Goal: Task Accomplishment & Management: Use online tool/utility

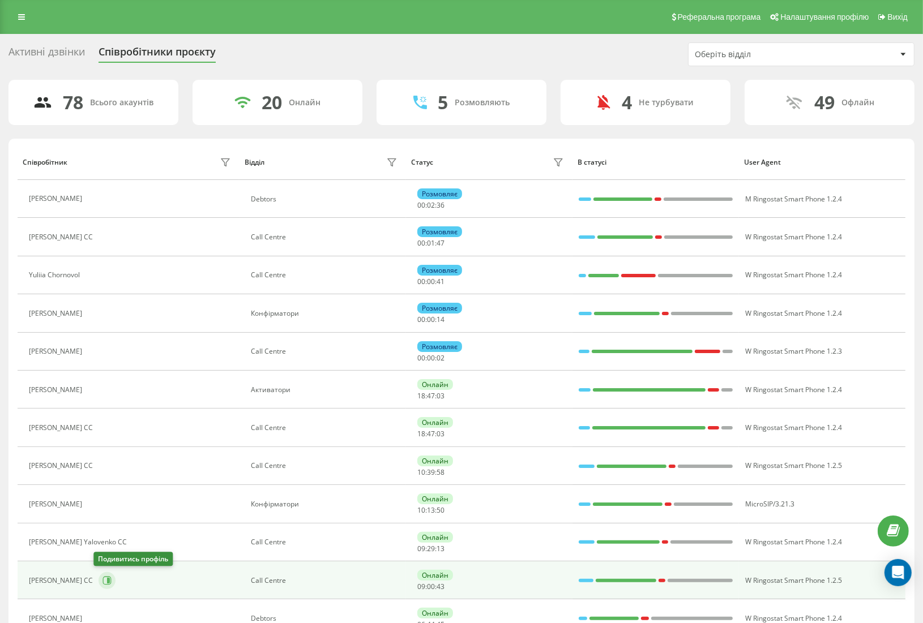
click at [102, 580] on icon at bounding box center [106, 580] width 9 height 9
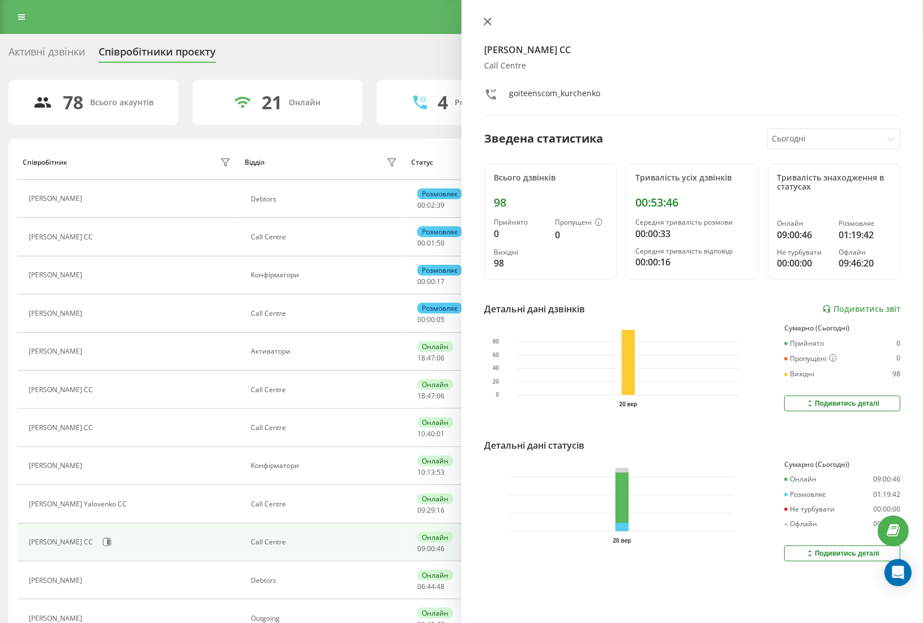
click at [489, 22] on icon at bounding box center [487, 21] width 7 height 7
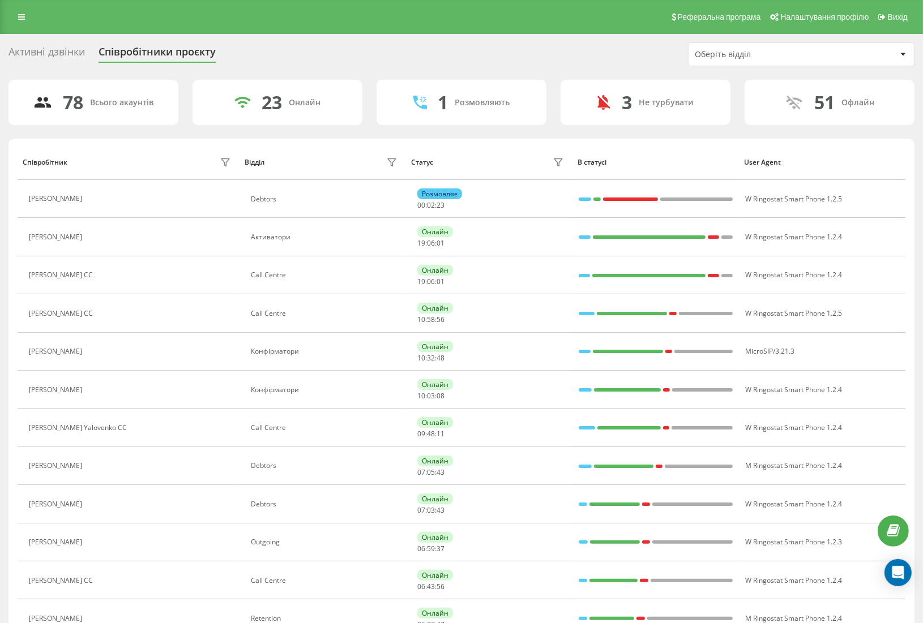
click at [713, 50] on div "Оберіть відділ" at bounding box center [762, 55] width 135 height 10
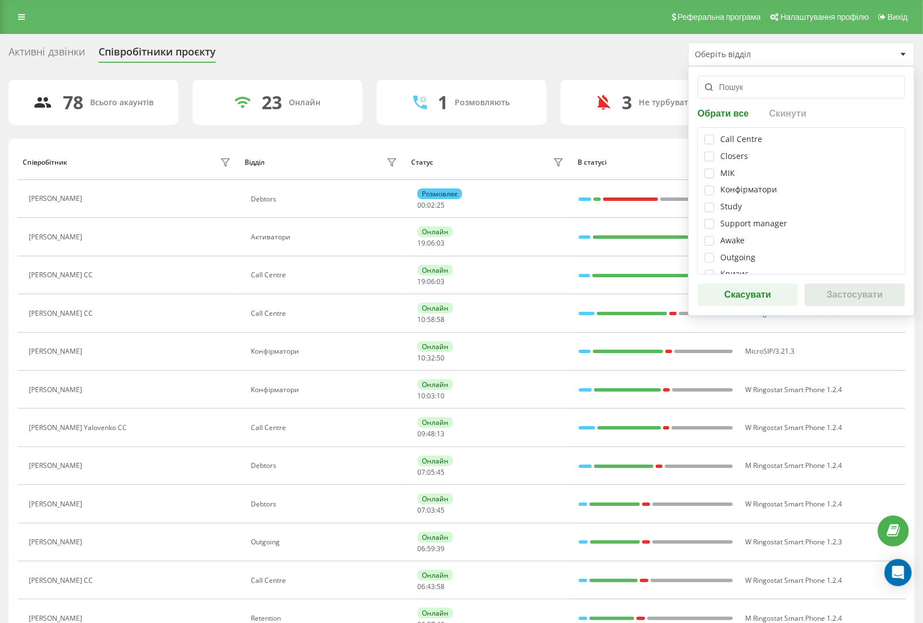
click at [703, 132] on div "Call Centre Closers МІК Конфірматори Study Support manager Аwake Outgoing Кризи…" at bounding box center [801, 200] width 208 height 147
click at [706, 135] on label at bounding box center [709, 135] width 10 height 0
checkbox input "true"
click at [841, 294] on button "Застосувати" at bounding box center [855, 295] width 100 height 23
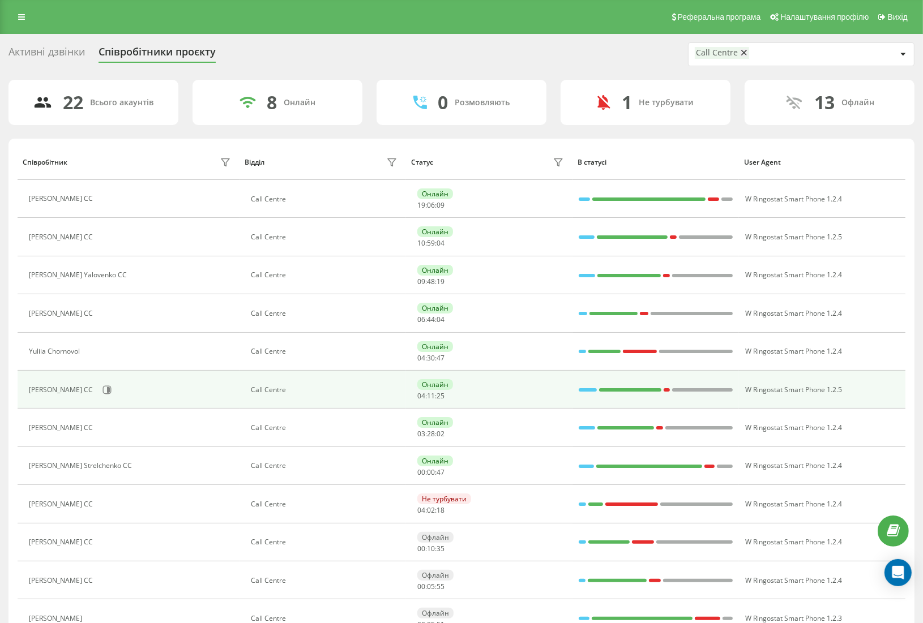
scroll to position [126, 0]
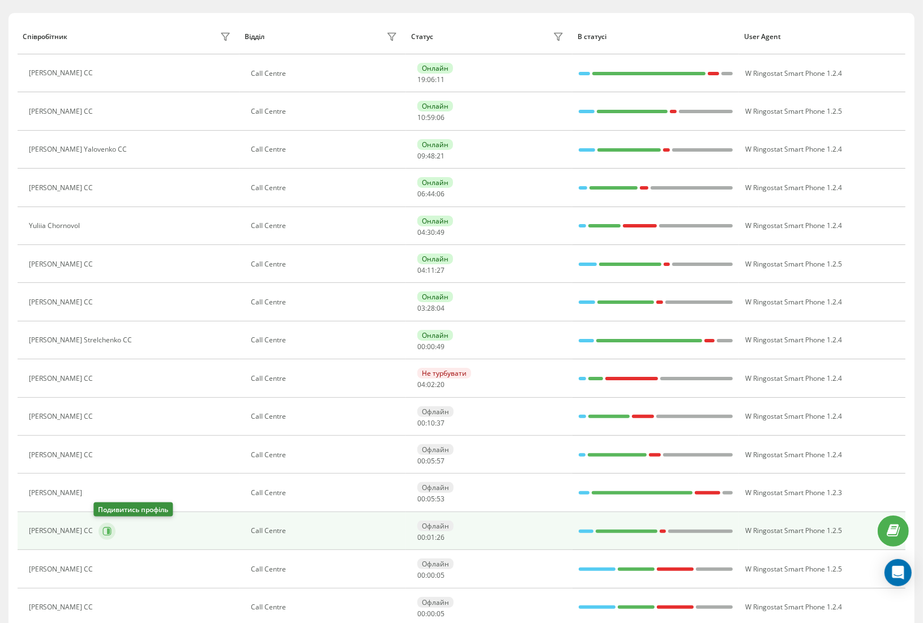
click at [103, 529] on icon at bounding box center [107, 531] width 8 height 8
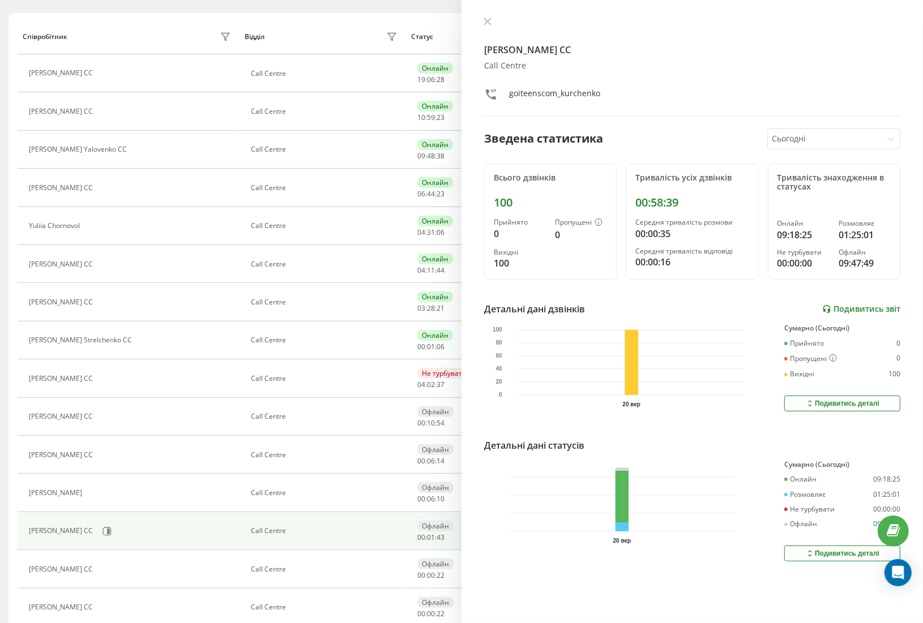
click at [853, 310] on link "Подивитись звіт" at bounding box center [861, 310] width 78 height 10
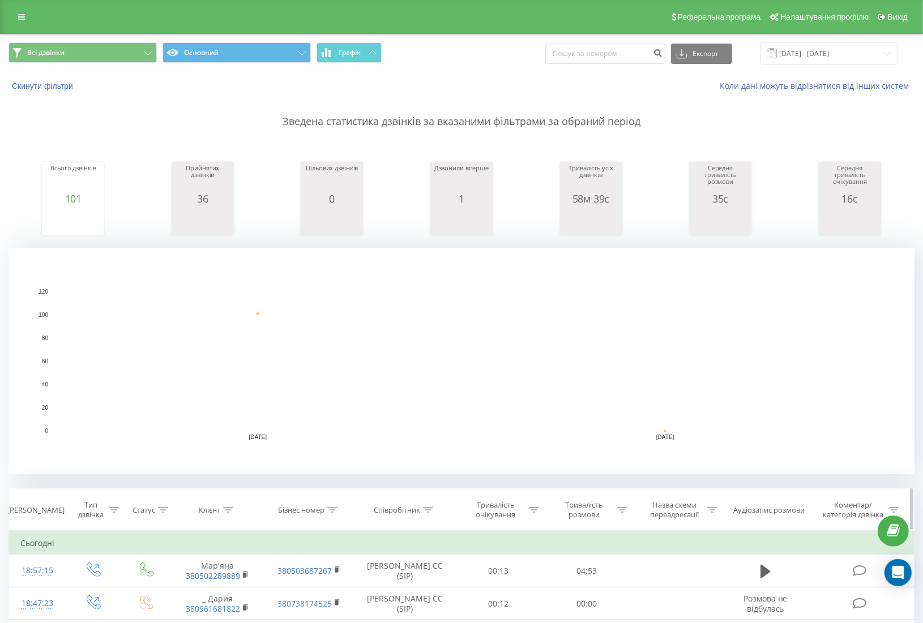
click at [510, 514] on div "Тривалість очікування" at bounding box center [495, 510] width 61 height 19
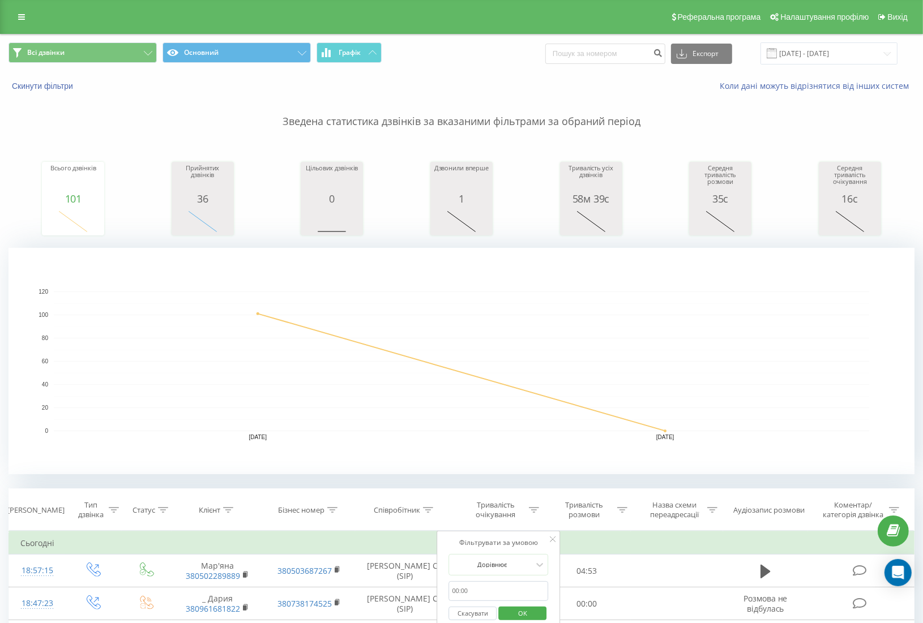
click at [465, 591] on input "text" at bounding box center [499, 591] width 100 height 20
type input "00:59"
click at [503, 561] on div "Дорівнює" at bounding box center [499, 565] width 100 height 22
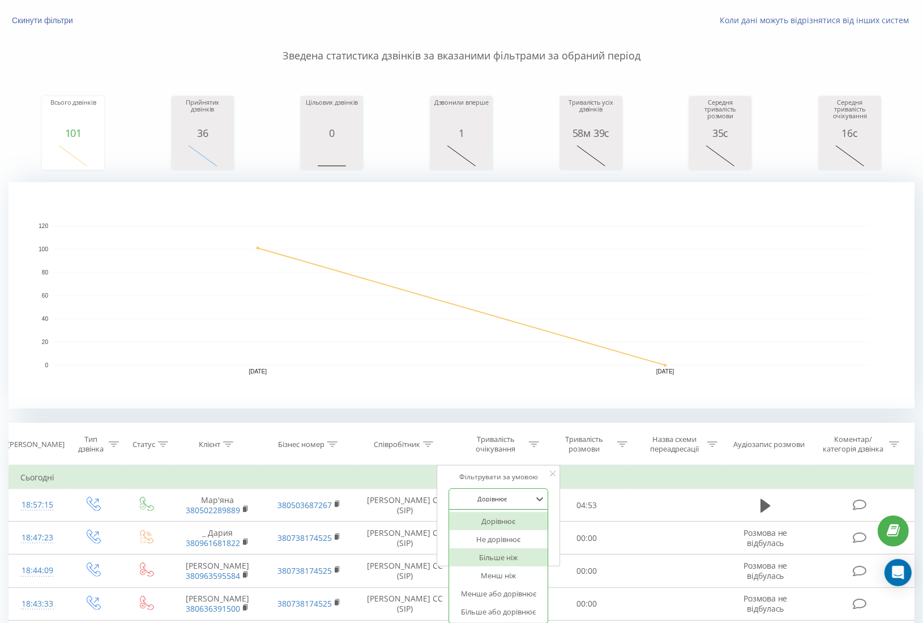
click at [502, 558] on div "Більше ніж" at bounding box center [499, 558] width 99 height 18
click at [521, 544] on span "OK" at bounding box center [523, 548] width 32 height 18
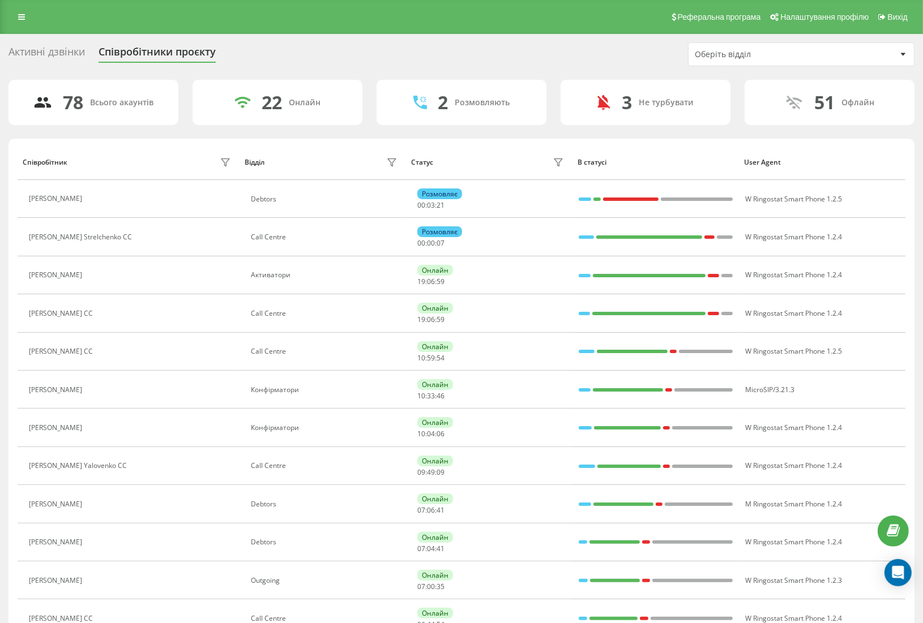
click at [715, 53] on div "Оберіть відділ" at bounding box center [762, 55] width 135 height 10
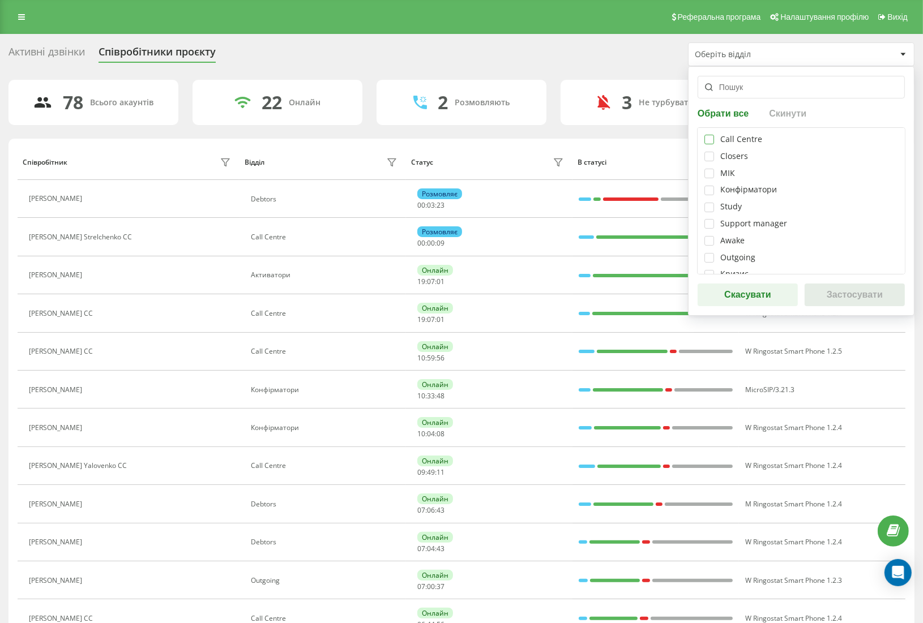
click at [711, 135] on label at bounding box center [709, 135] width 10 height 0
checkbox input "true"
click at [865, 296] on button "Застосувати" at bounding box center [855, 295] width 100 height 23
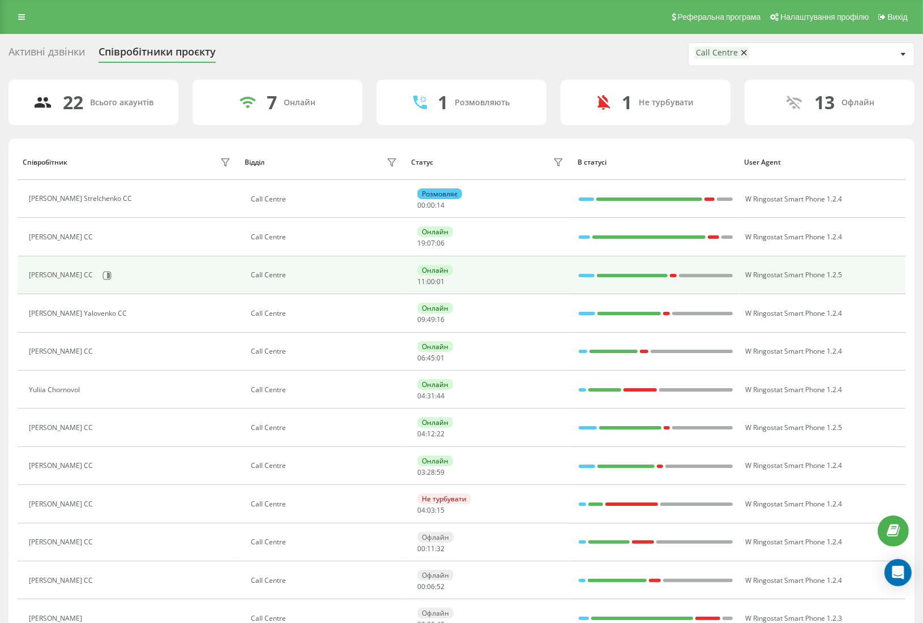
scroll to position [63, 0]
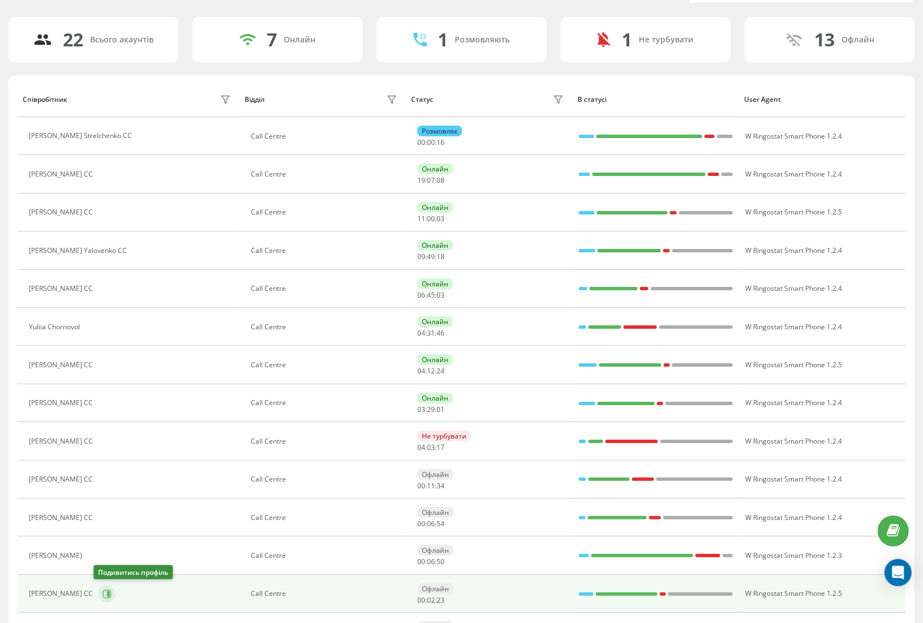
click at [103, 597] on icon at bounding box center [107, 594] width 8 height 8
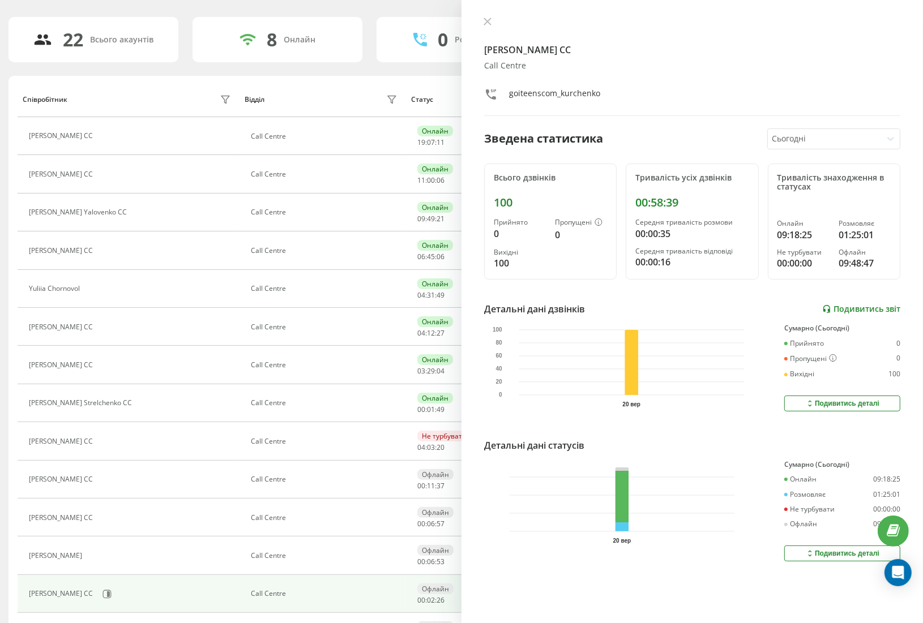
click at [853, 306] on link "Подивитись звіт" at bounding box center [861, 310] width 78 height 10
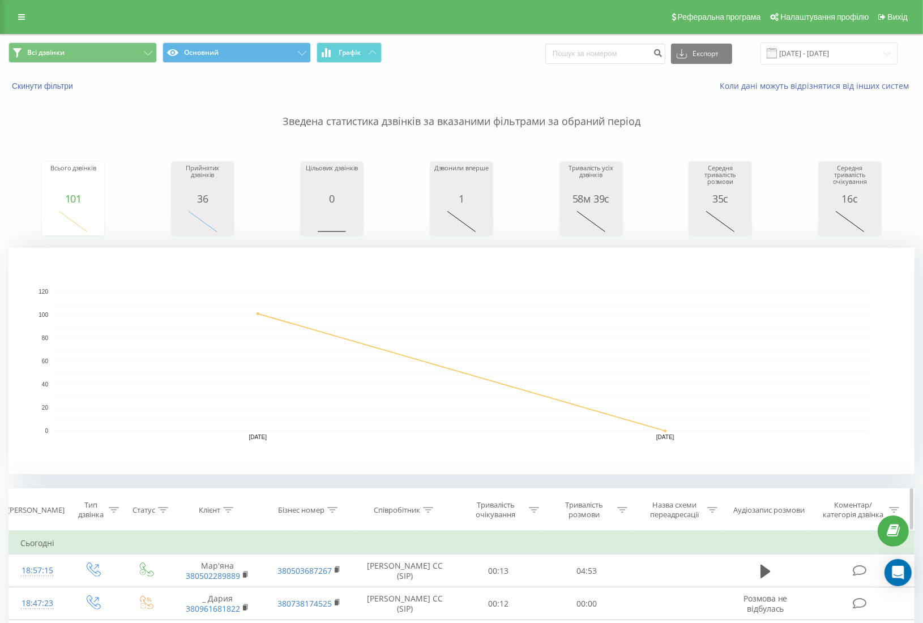
click at [574, 505] on div "Тривалість розмови" at bounding box center [584, 510] width 61 height 19
click at [553, 593] on input "text" at bounding box center [587, 591] width 100 height 20
type input "00:59"
click at [597, 565] on div "Дорівнює" at bounding box center [587, 565] width 100 height 22
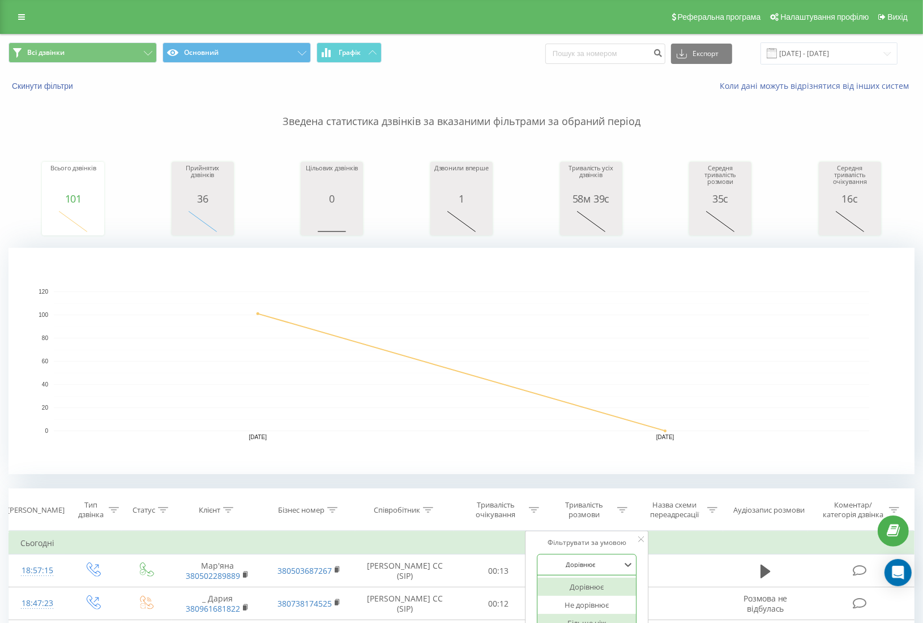
scroll to position [66, 0]
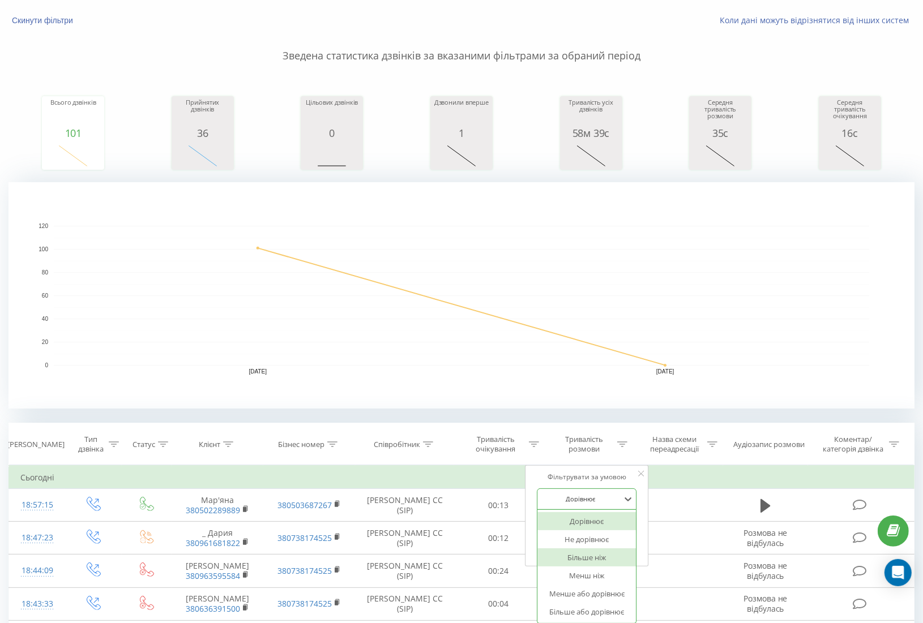
click at [595, 557] on div "Більше ніж" at bounding box center [587, 558] width 99 height 18
click at [611, 547] on span "OK" at bounding box center [611, 548] width 32 height 18
